Goal: Task Accomplishment & Management: Use online tool/utility

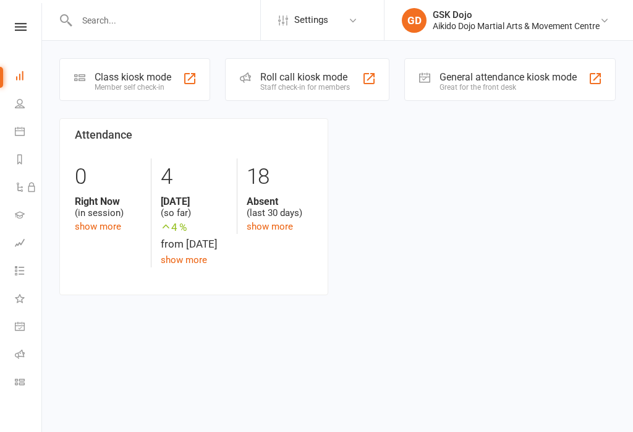
click at [145, 67] on div "Class kiosk mode Member self check-in" at bounding box center [134, 79] width 151 height 43
click at [147, 74] on div "Class kiosk mode" at bounding box center [133, 77] width 77 height 12
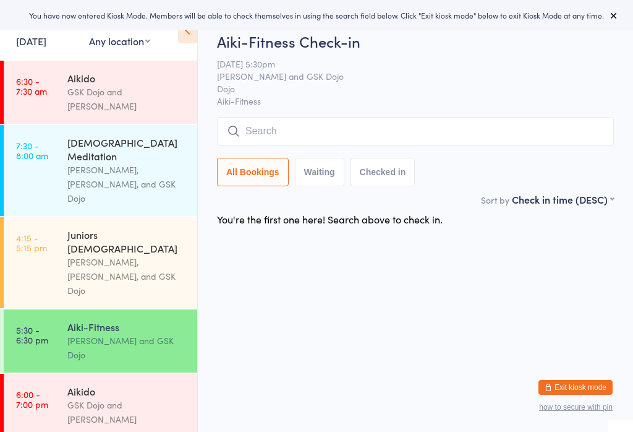
click at [124, 398] on div "GSK Dojo and [PERSON_NAME]" at bounding box center [126, 412] width 119 height 28
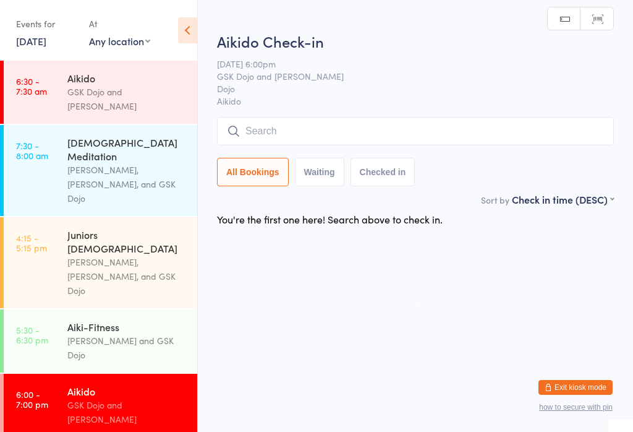
click at [281, 126] on input "search" at bounding box center [415, 131] width 397 height 28
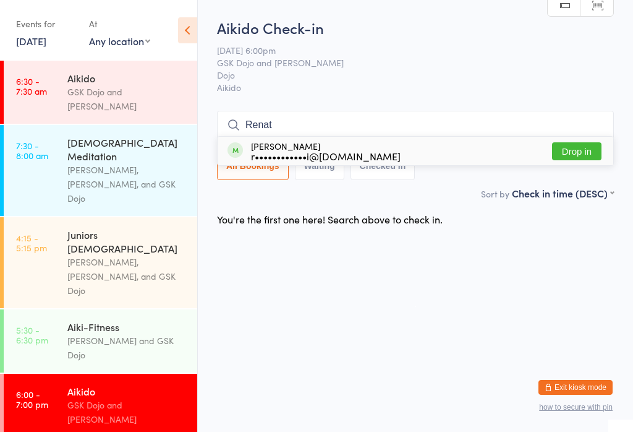
type input "Renat"
click at [584, 142] on button "Drop in" at bounding box center [576, 151] width 49 height 18
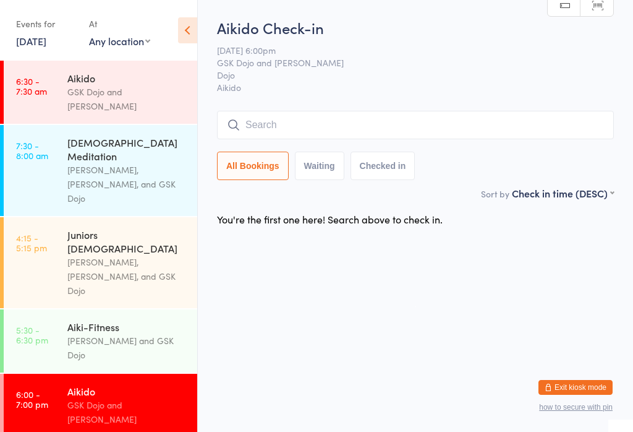
scroll to position [0, 0]
